Goal: Information Seeking & Learning: Learn about a topic

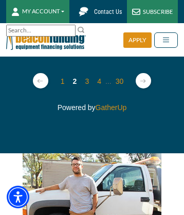
scroll to position [173, 0]
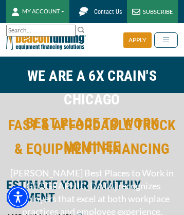
click at [151, 15] on div "SUBSCRIBE" at bounding box center [152, 11] width 51 height 23
